Goal: Transaction & Acquisition: Purchase product/service

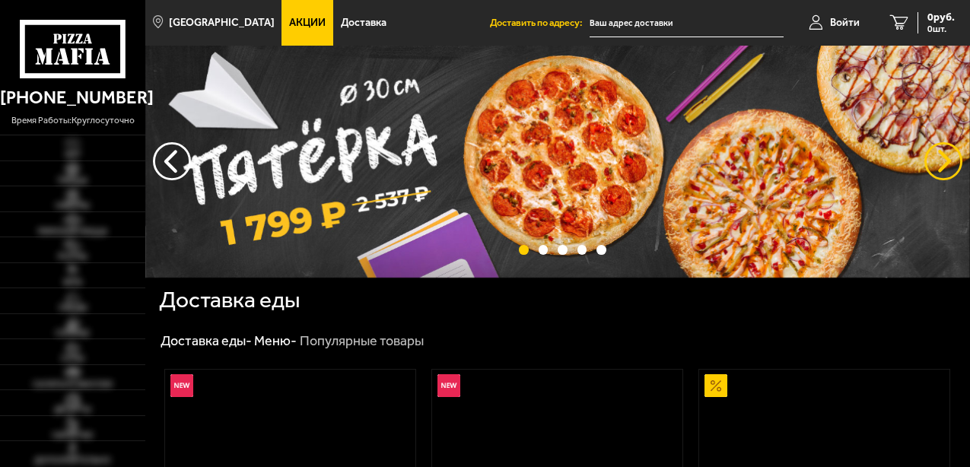
click at [947, 152] on button "предыдущий" at bounding box center [944, 161] width 38 height 38
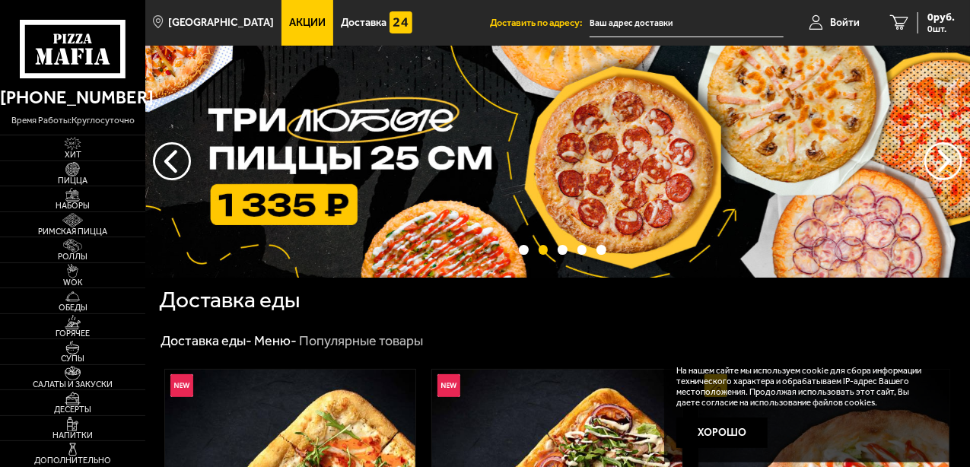
click at [387, 148] on img at bounding box center [557, 162] width 825 height 232
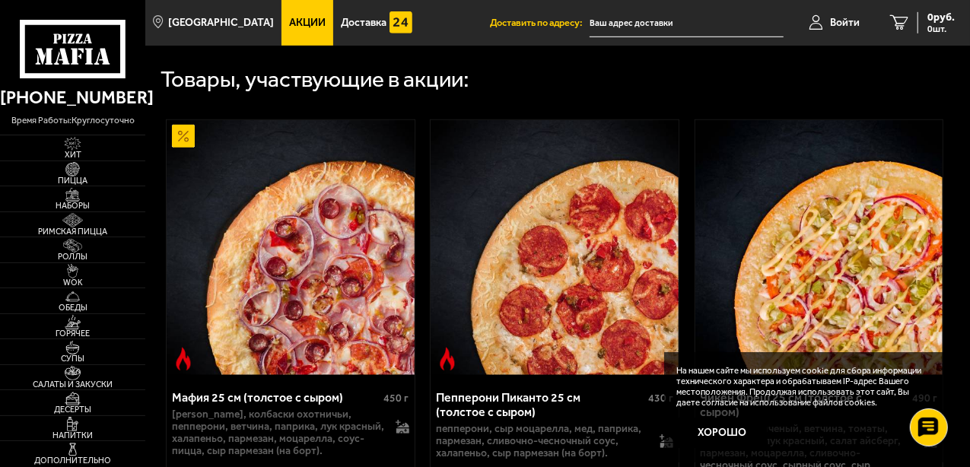
scroll to position [761, 0]
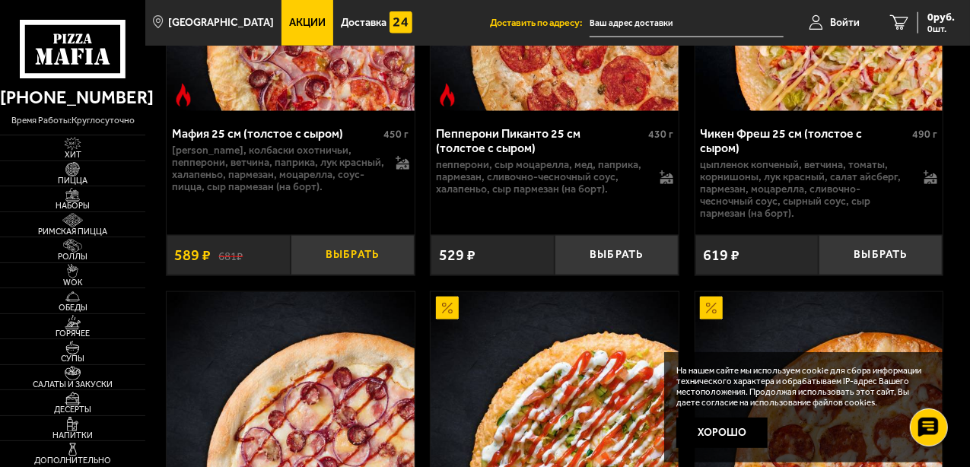
click at [357, 252] on button "Выбрать" at bounding box center [353, 255] width 124 height 40
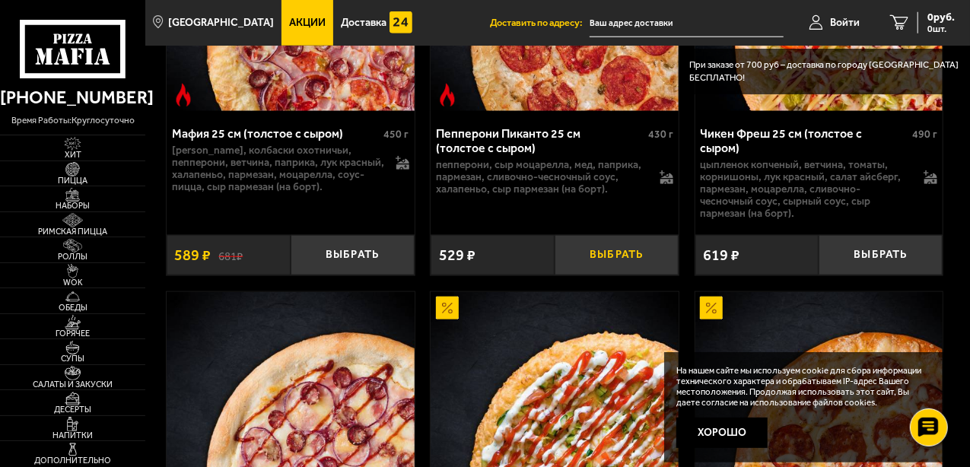
click at [624, 247] on button "Выбрать" at bounding box center [617, 255] width 124 height 40
click at [862, 247] on button "Выбрать" at bounding box center [881, 255] width 124 height 40
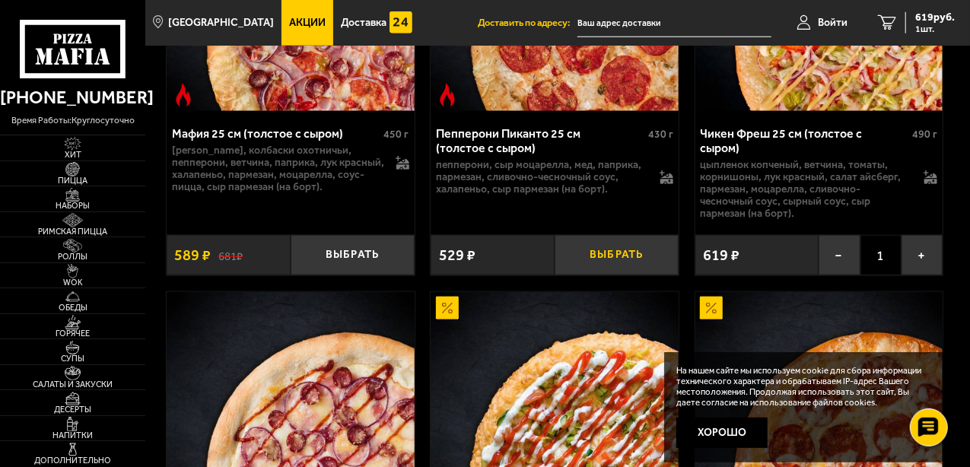
click at [638, 256] on button "Выбрать" at bounding box center [617, 255] width 124 height 40
click at [402, 247] on button "Выбрать" at bounding box center [353, 255] width 124 height 40
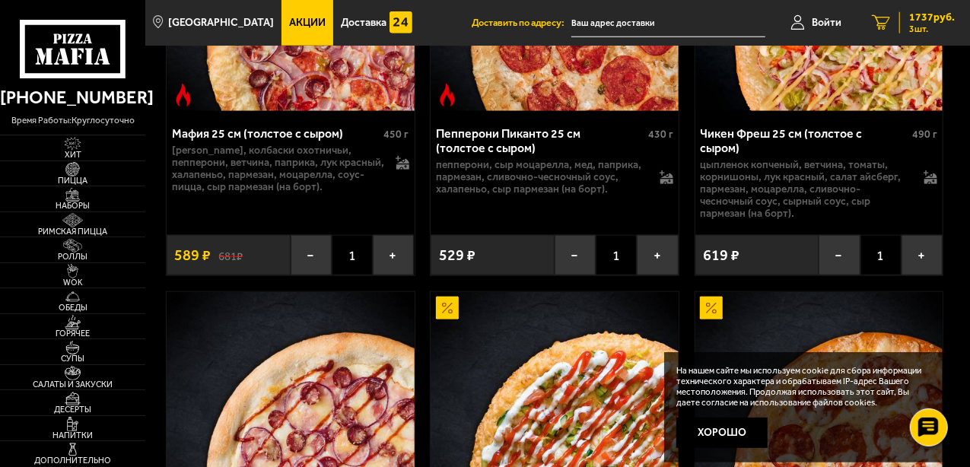
click at [932, 22] on span "1737 руб." at bounding box center [932, 17] width 46 height 11
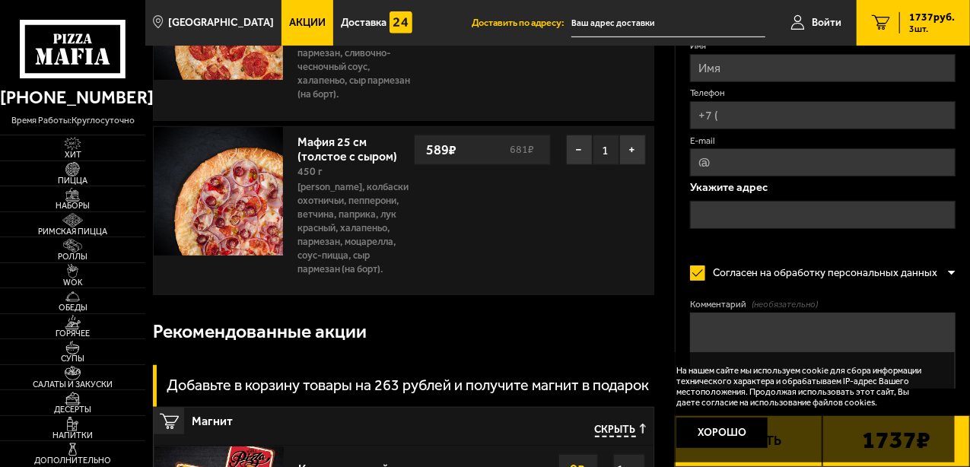
scroll to position [381, 0]
